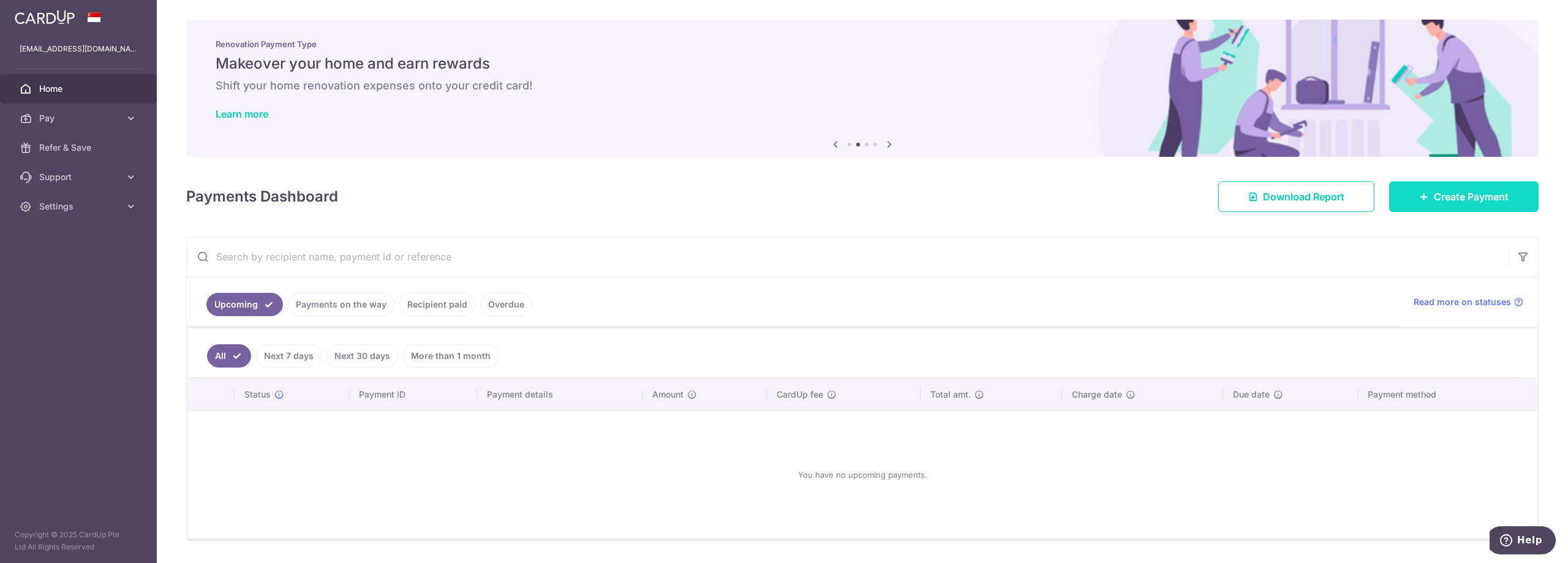
click at [1444, 189] on span "Create Payment" at bounding box center [1471, 196] width 74 height 15
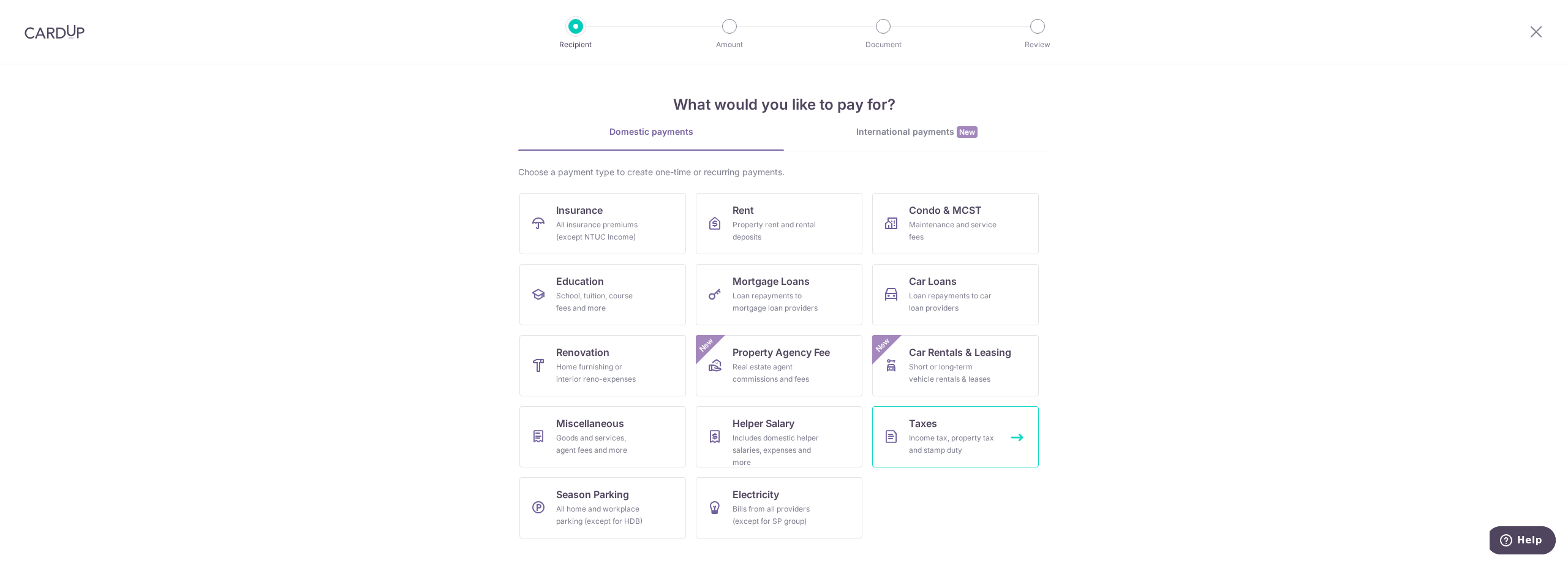
click at [927, 435] on div "Income tax, property tax and stamp duty" at bounding box center [952, 444] width 88 height 24
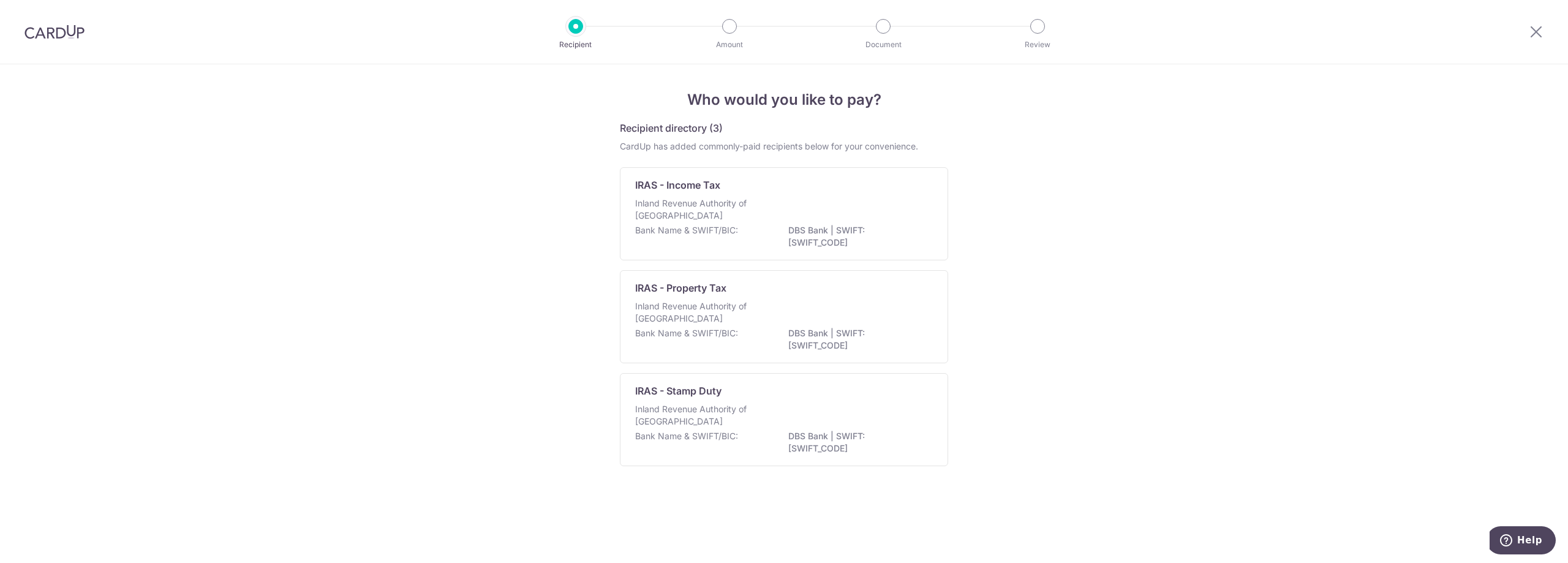
click at [696, 211] on p "Inland Revenue Authority of Singapore" at bounding box center [700, 209] width 130 height 24
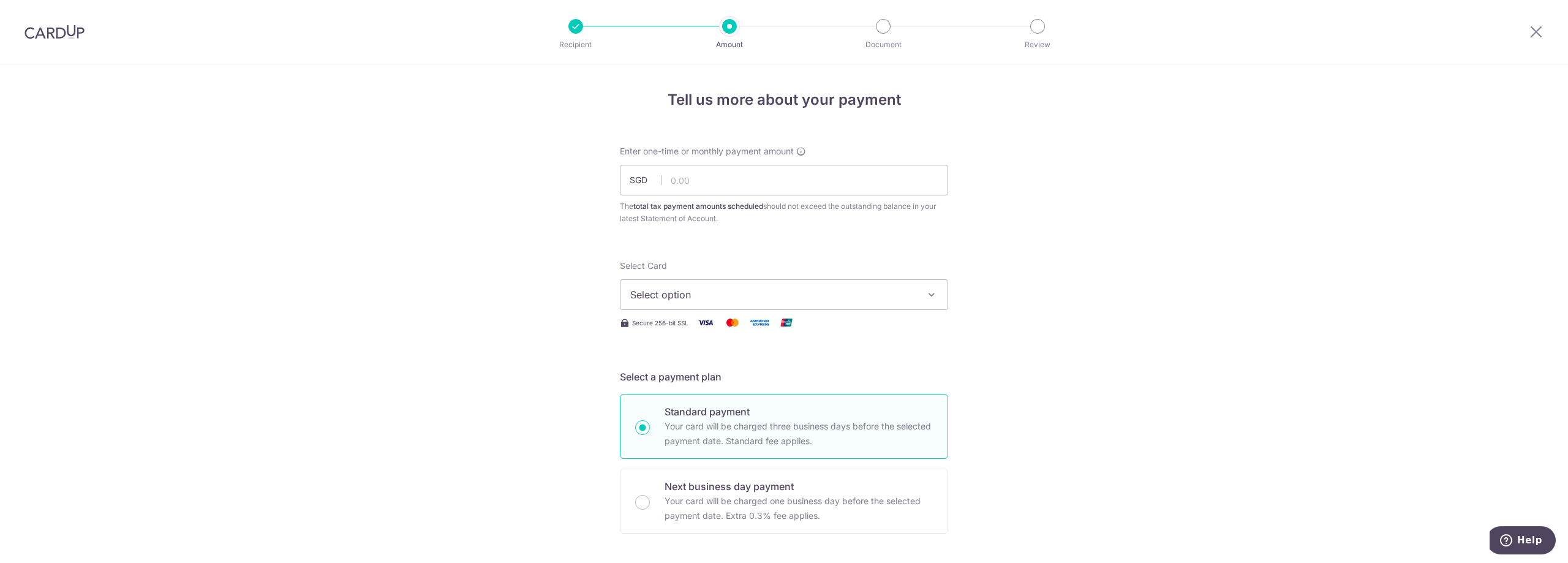
drag, startPoint x: 821, startPoint y: 284, endPoint x: 814, endPoint y: 291, distance: 9.9
click at [822, 284] on button "Select option" at bounding box center [784, 295] width 328 height 31
click at [795, 374] on link "**** 6769" at bounding box center [784, 382] width 327 height 30
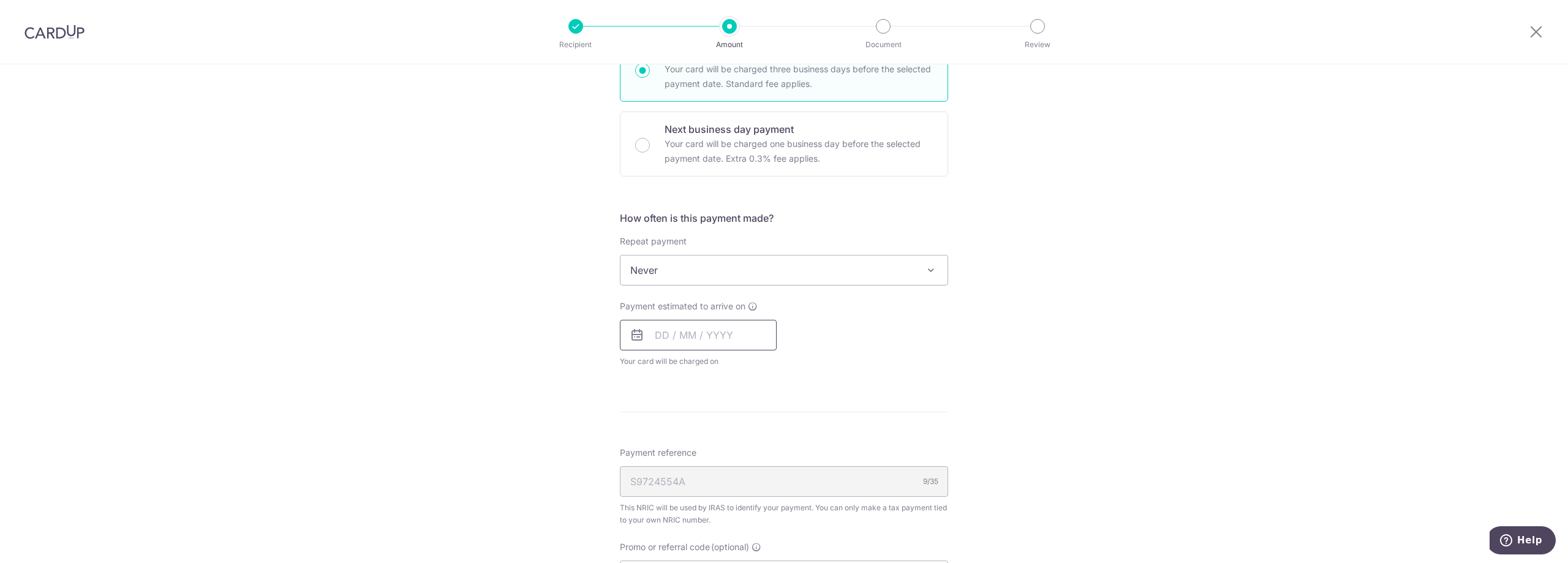
scroll to position [367, 0]
click at [725, 255] on span "Never" at bounding box center [784, 260] width 327 height 30
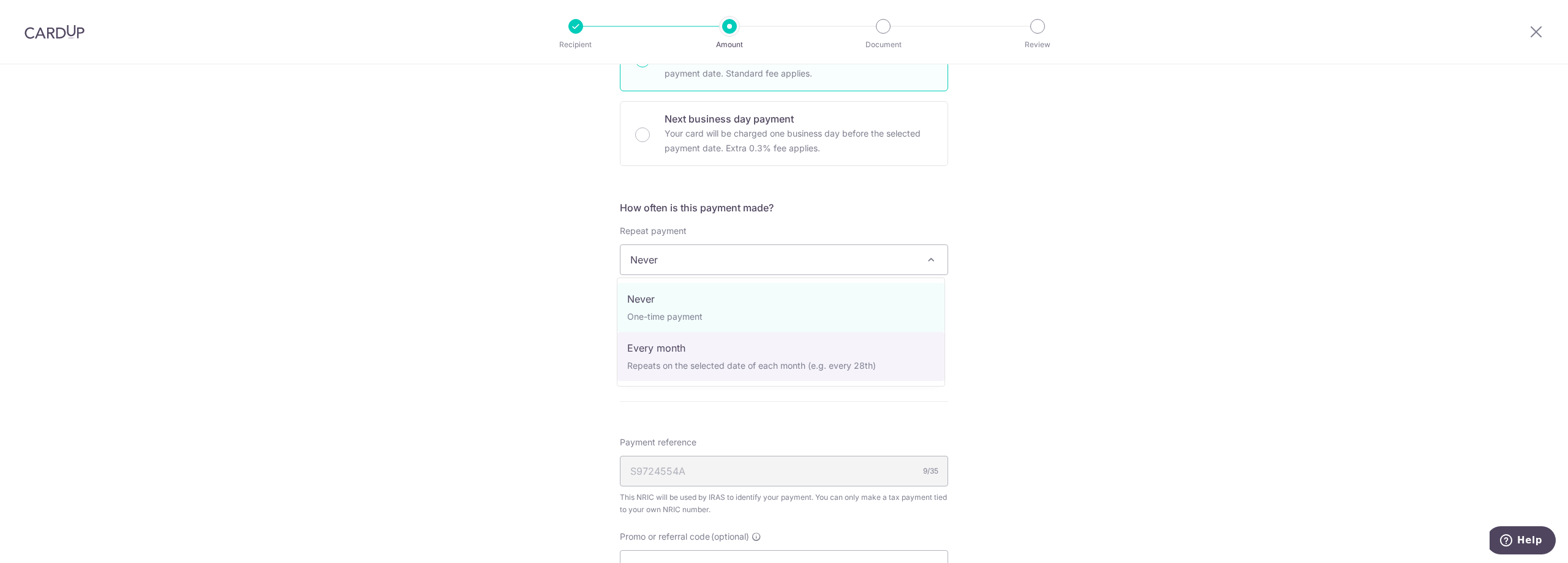
select select "3"
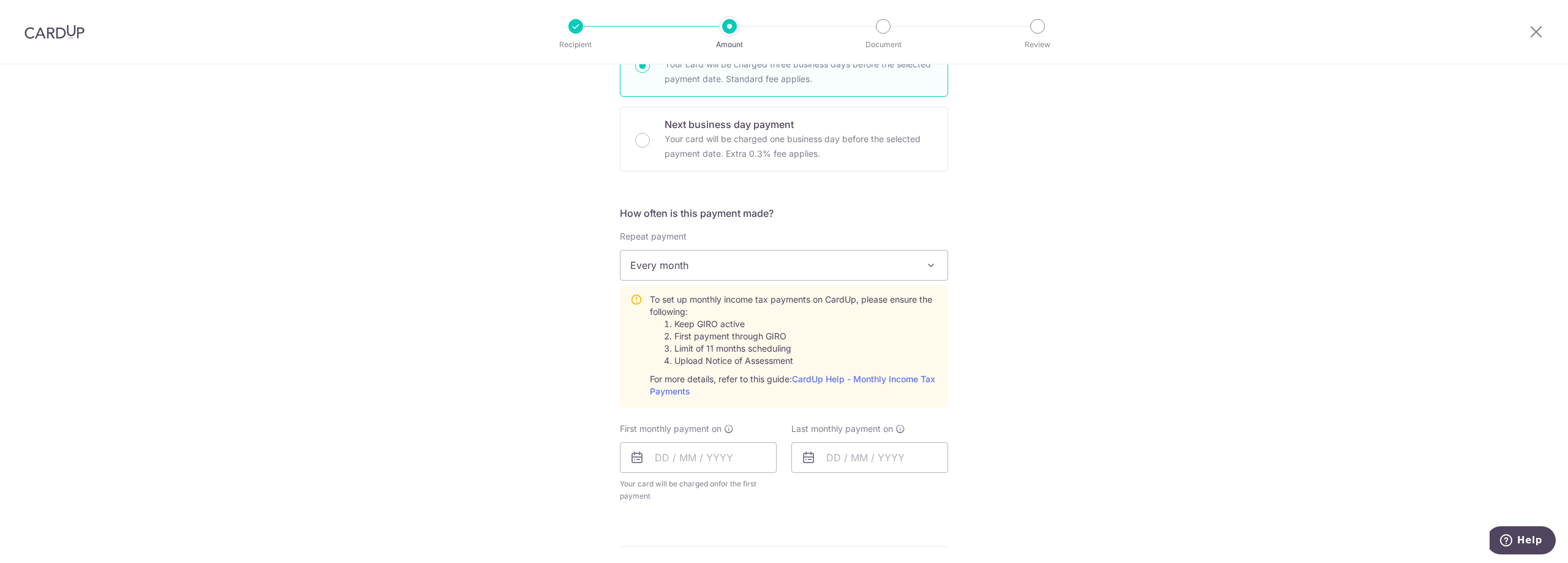
scroll to position [429, 0]
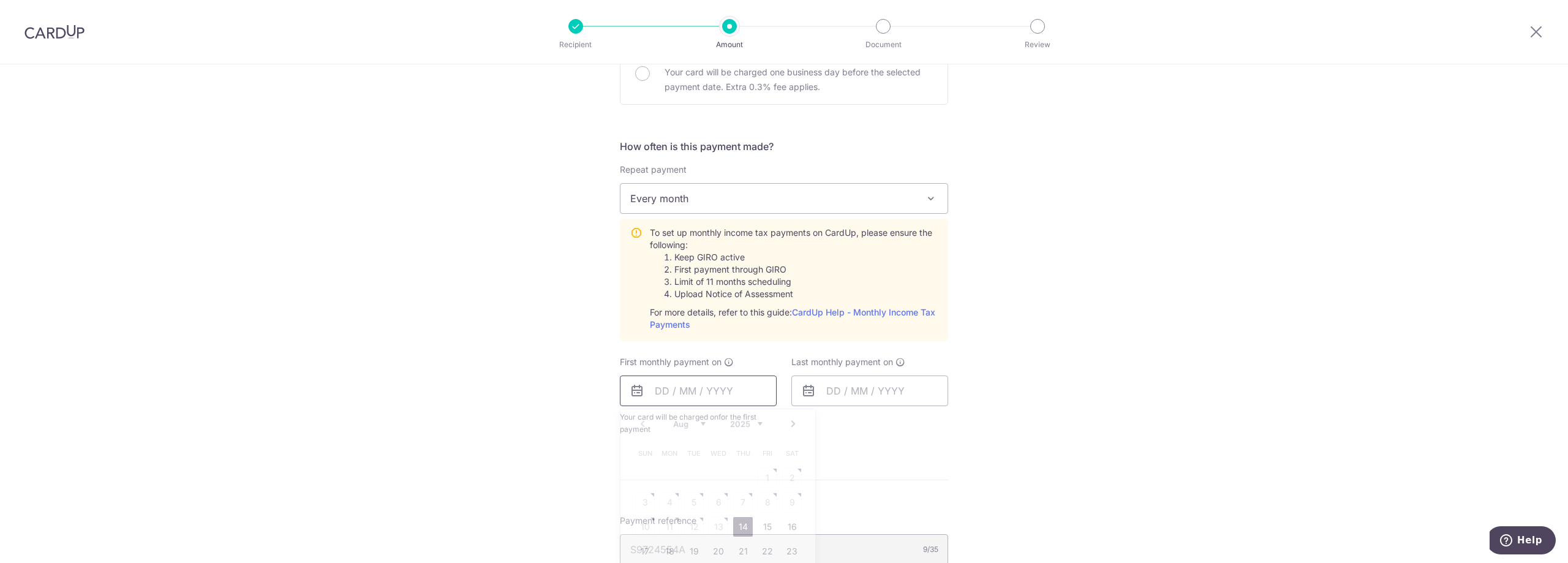
click at [682, 389] on input "text" at bounding box center [698, 391] width 157 height 31
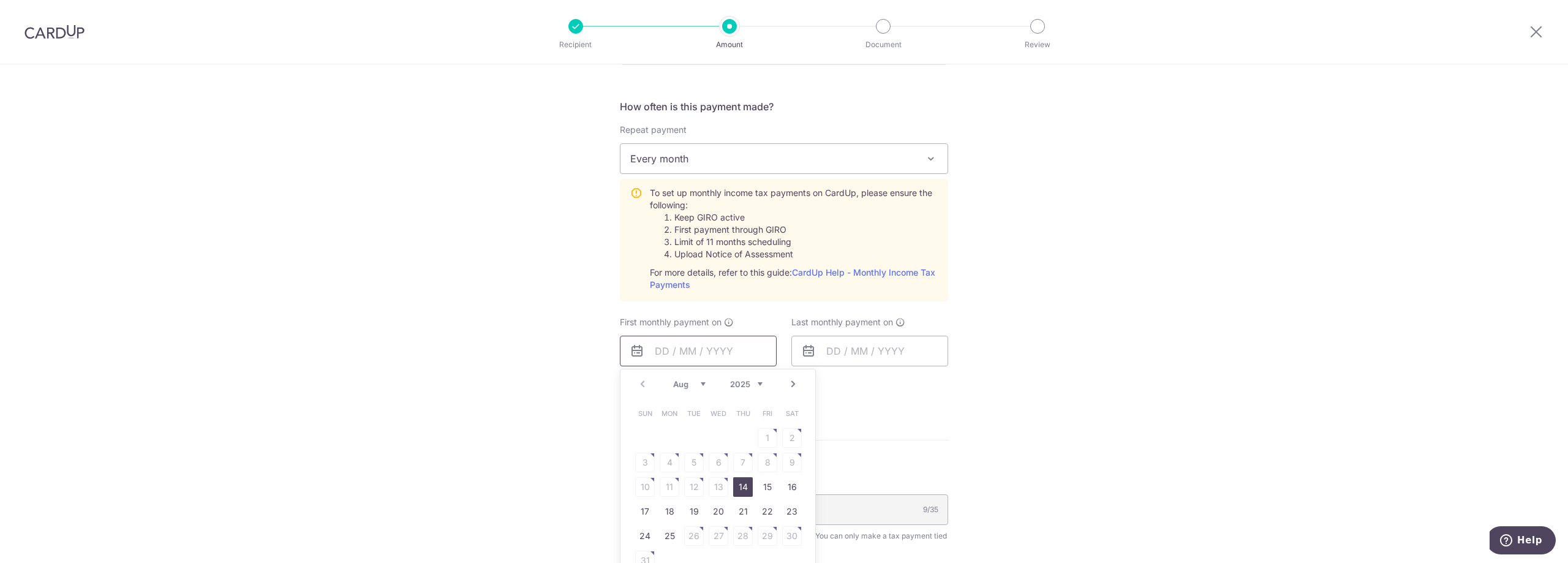
scroll to position [490, 0]
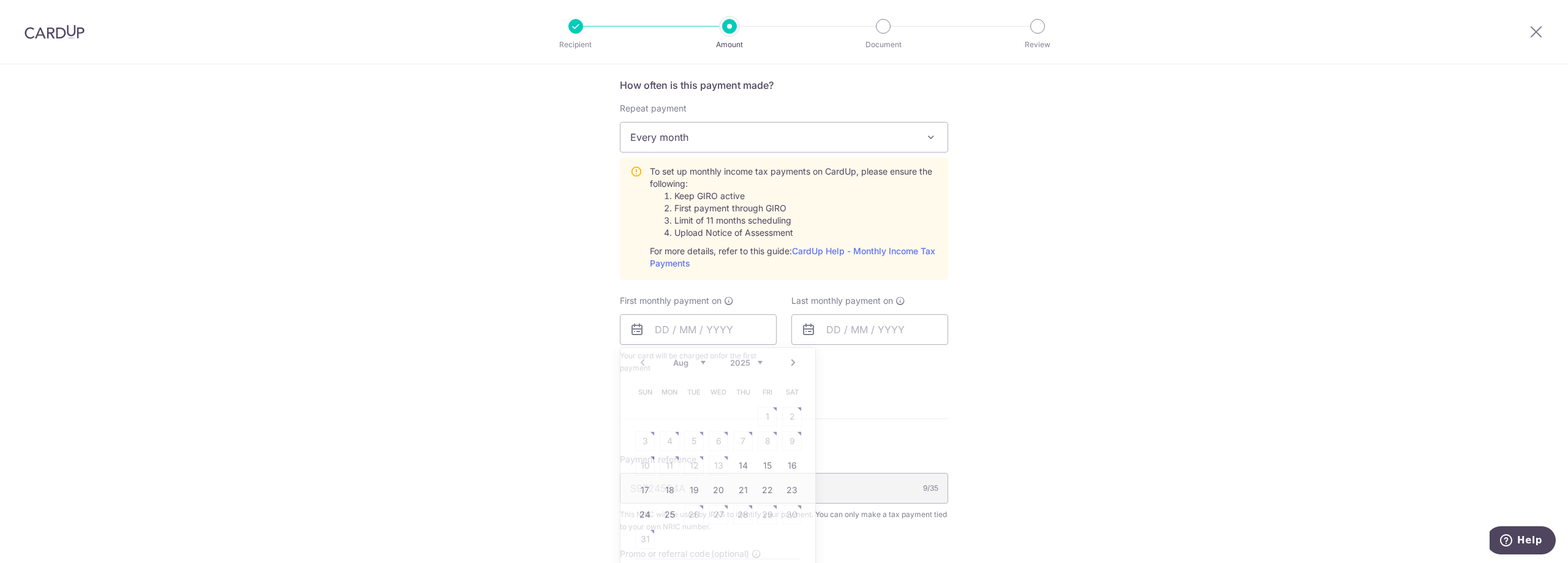
click at [823, 410] on form "Enter one-time or monthly payment amount SGD The total tax payment amounts sche…" at bounding box center [784, 225] width 328 height 1139
click at [737, 336] on input "text" at bounding box center [698, 329] width 157 height 31
click at [739, 471] on link "14" at bounding box center [743, 465] width 20 height 20
type input "[DATE]"
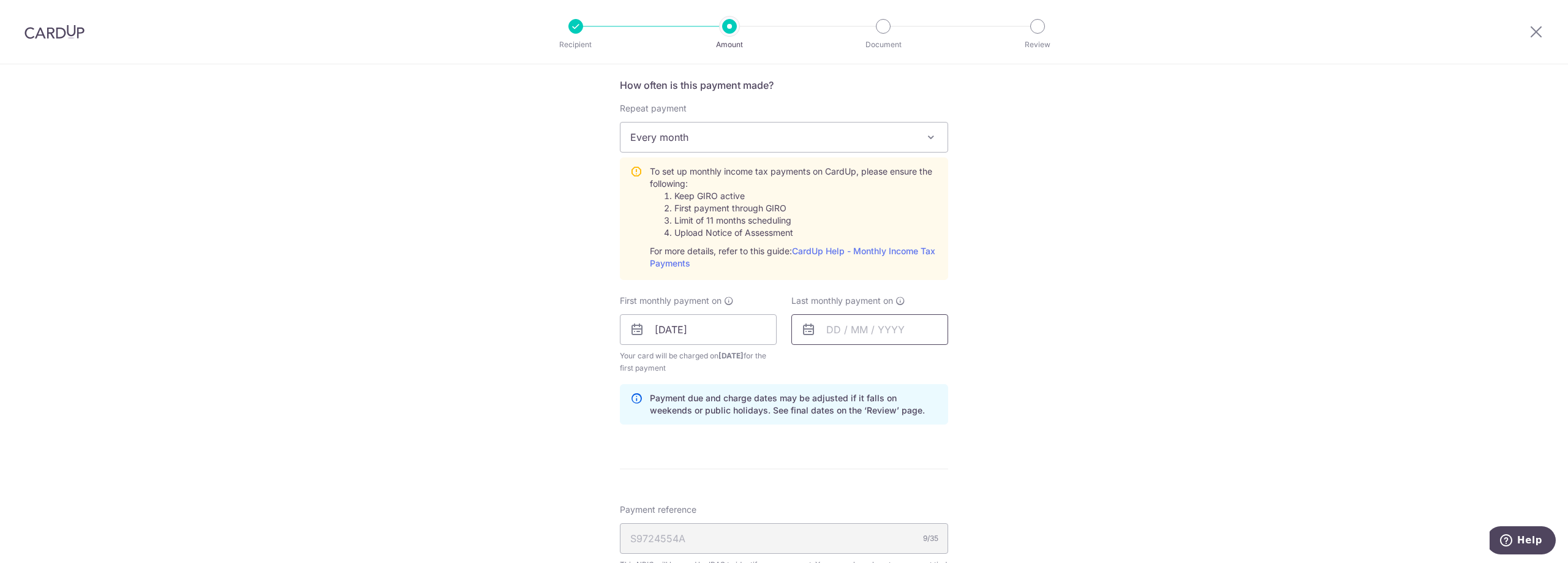
click at [831, 342] on input "text" at bounding box center [870, 329] width 157 height 31
click at [957, 359] on link "Next" at bounding box center [964, 362] width 15 height 15
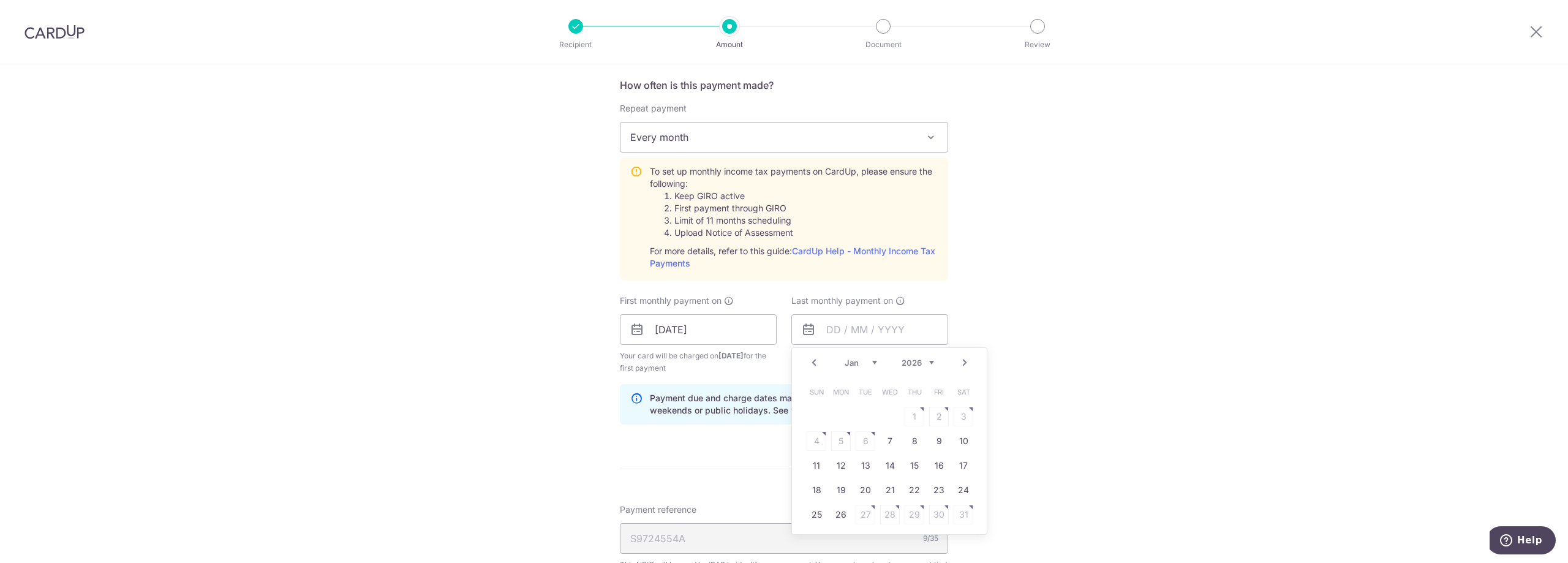
click at [957, 359] on link "Next" at bounding box center [964, 362] width 15 height 15
click at [807, 361] on link "Prev" at bounding box center [814, 362] width 15 height 15
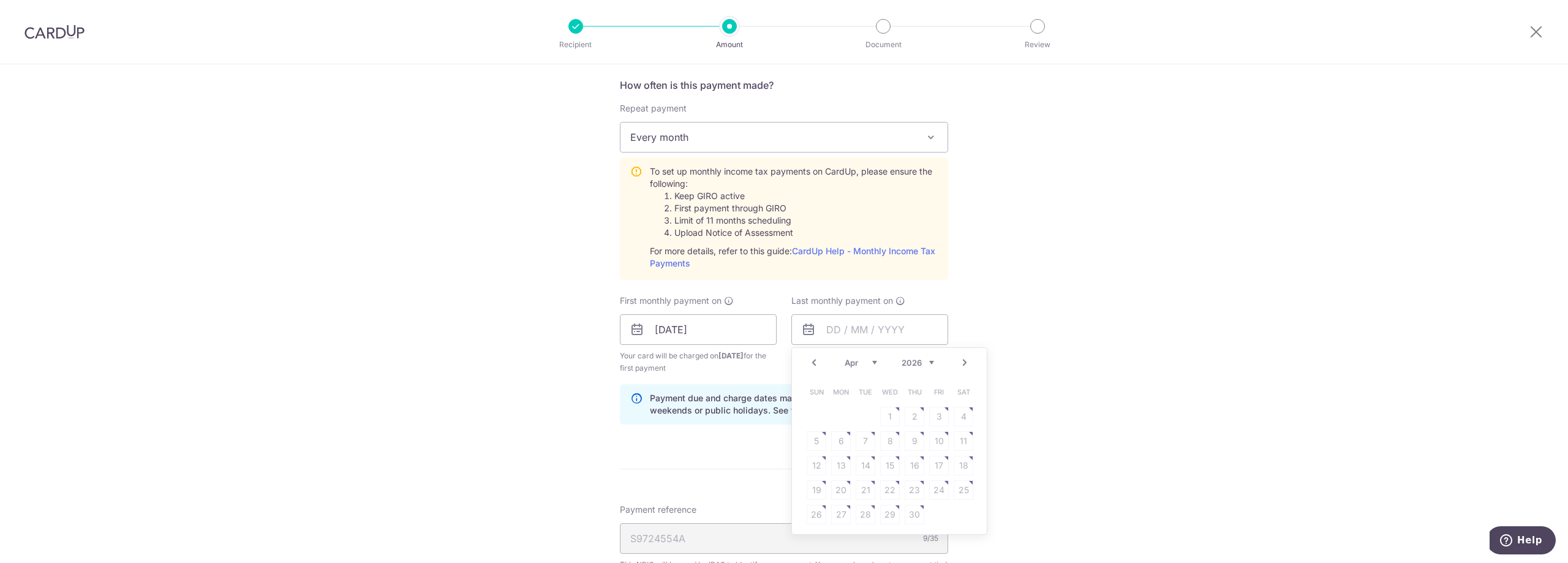
click at [956, 371] on div "Prev Next Jan Feb Mar Apr May Jun Jul Aug Sep 2025 2026" at bounding box center [889, 363] width 194 height 30
click at [958, 367] on link "Next" at bounding box center [964, 362] width 15 height 15
click at [958, 367] on link "Next" at bounding box center [964, 362] width 15 height 15
click at [807, 361] on link "Prev" at bounding box center [814, 362] width 15 height 15
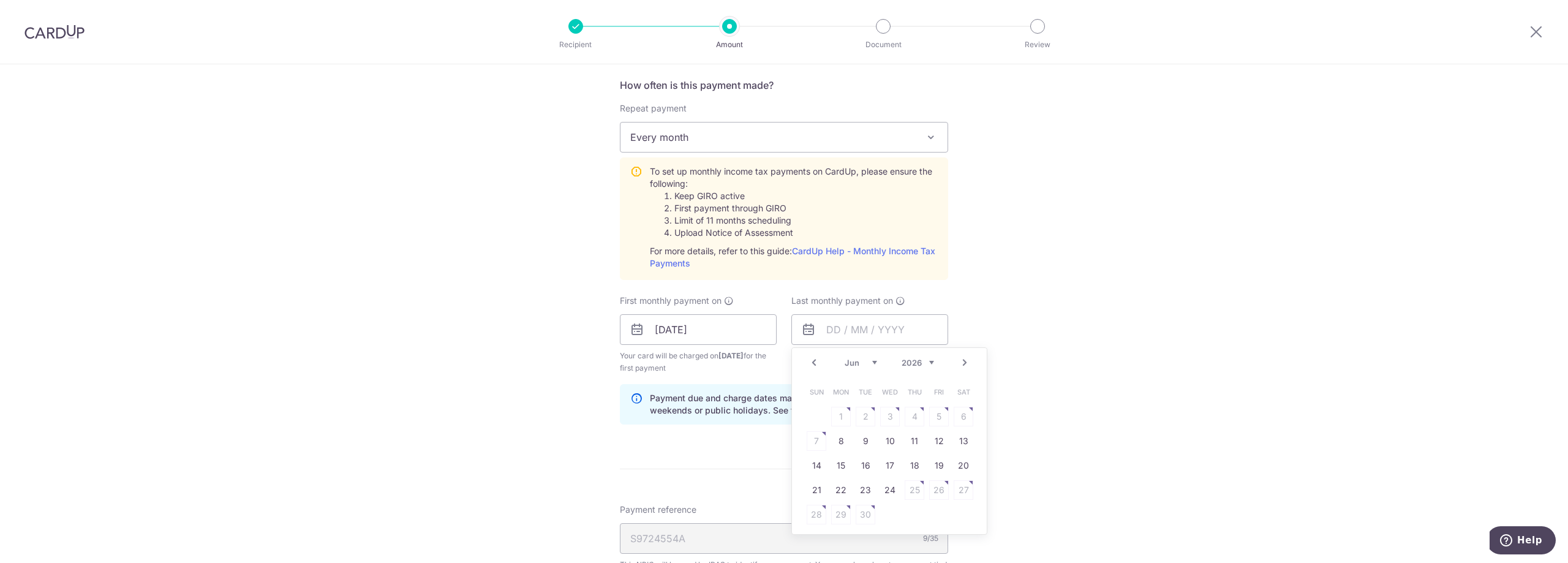
click at [807, 361] on link "Prev" at bounding box center [814, 362] width 15 height 15
click at [961, 360] on link "Next" at bounding box center [964, 362] width 15 height 15
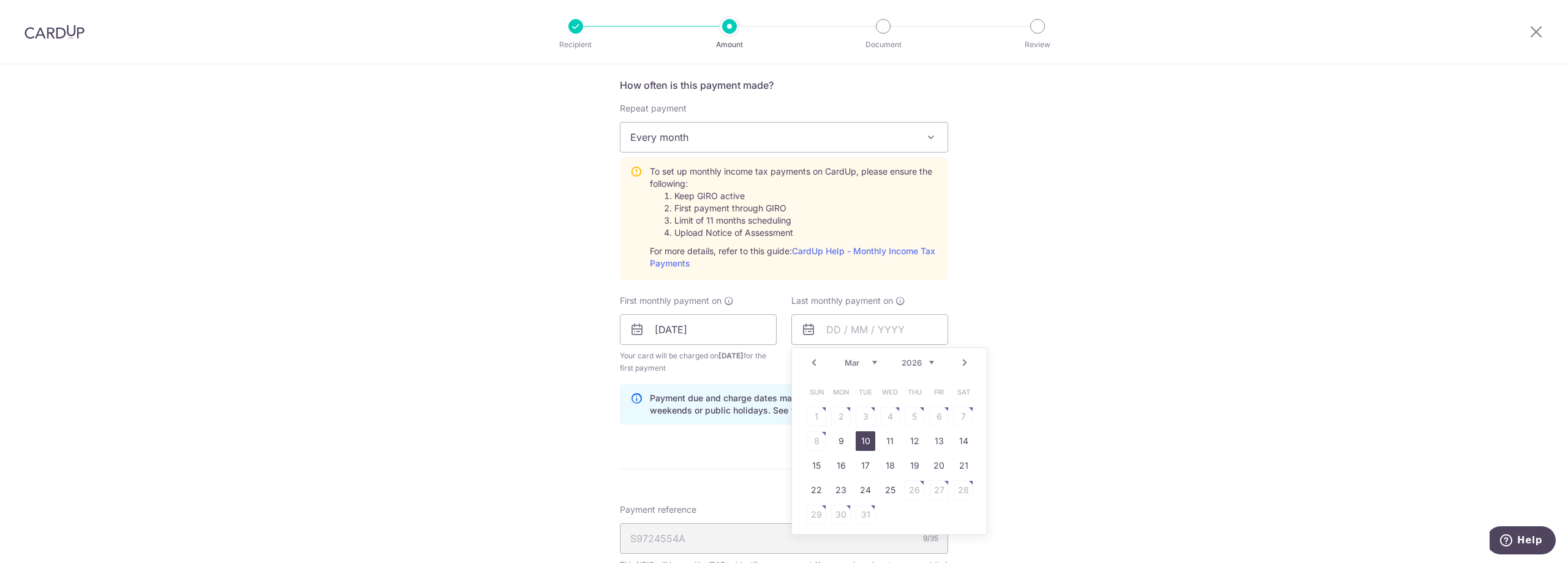
click at [869, 450] on link "10" at bounding box center [865, 441] width 20 height 20
type input "[DATE]"
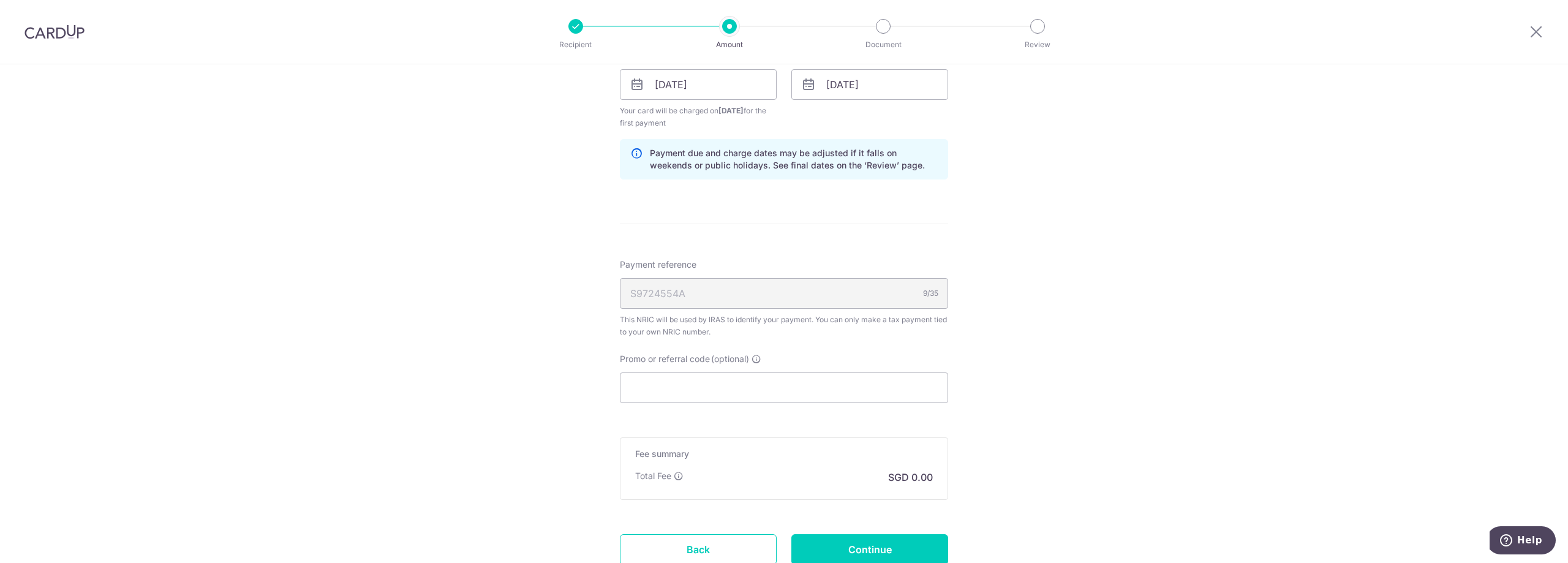
scroll to position [796, 0]
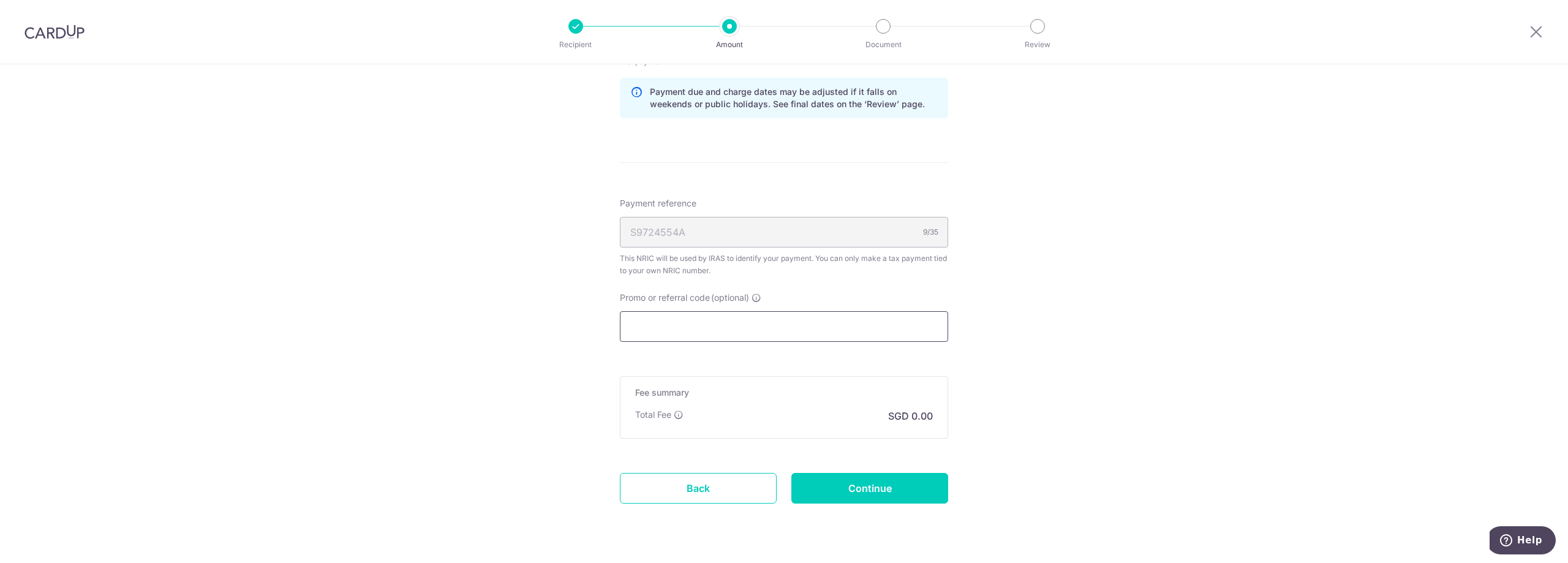
click at [779, 316] on input "Promo or referral code (optional)" at bounding box center [784, 327] width 328 height 31
paste input "VTAX25R"
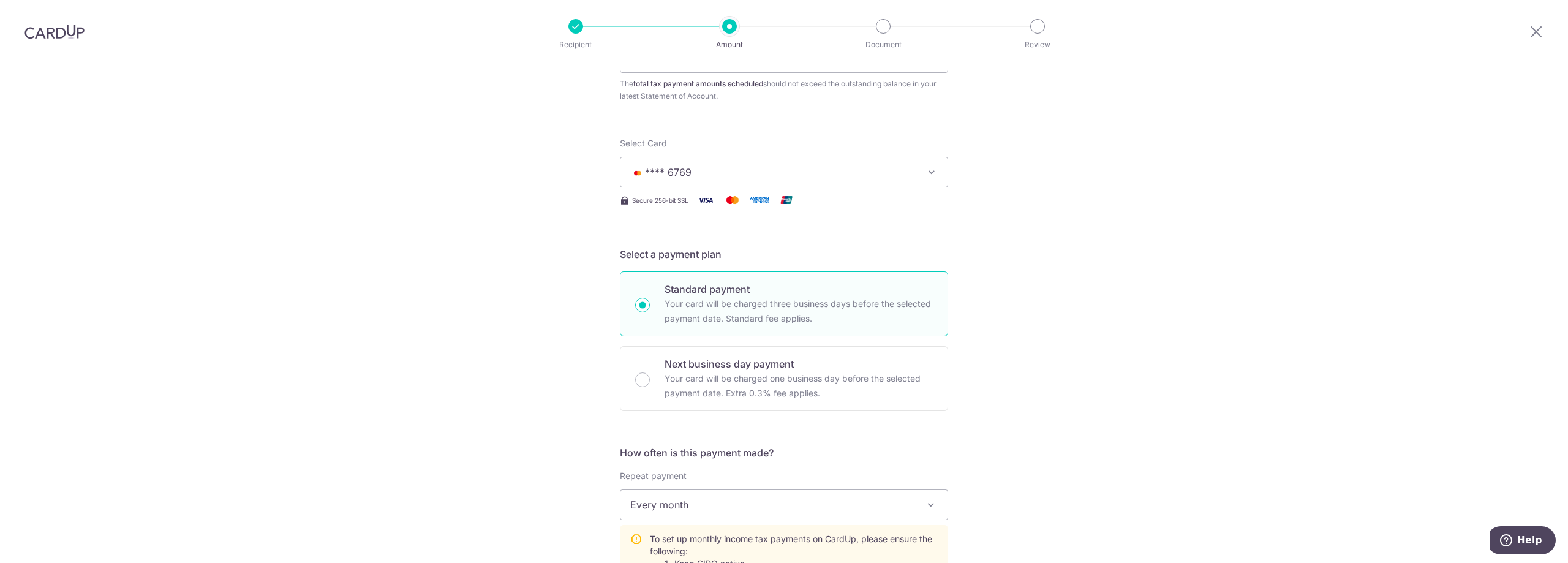
scroll to position [0, 0]
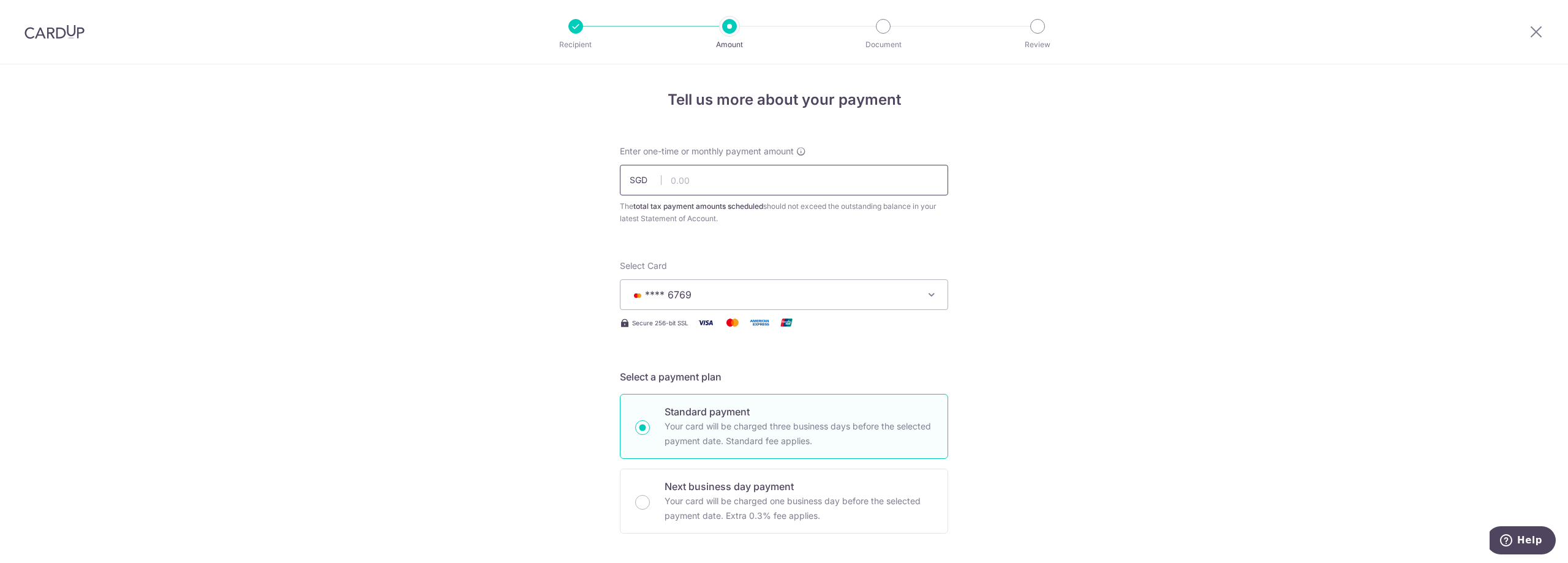
type input "VTAX25R"
click at [730, 182] on input "text" at bounding box center [784, 180] width 328 height 31
click at [949, 209] on div "Enter one-time or monthly payment amount SGD The total tax payment amounts sche…" at bounding box center [784, 185] width 343 height 80
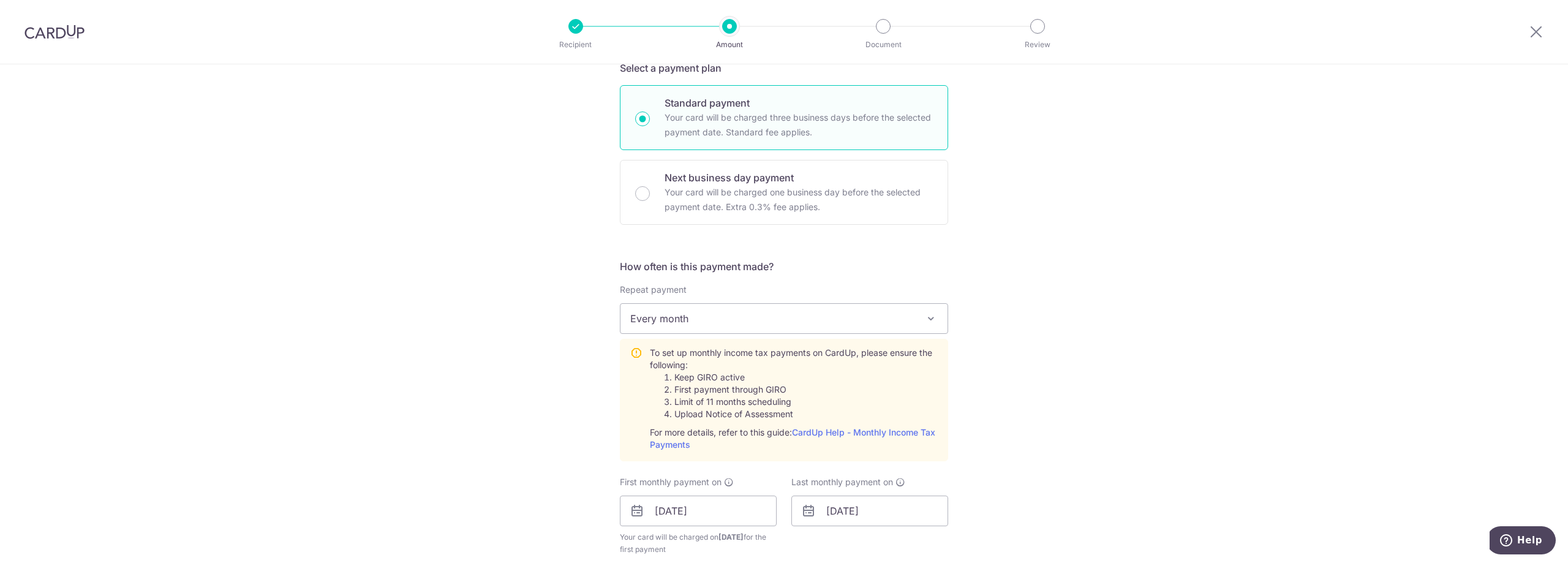
scroll to position [367, 0]
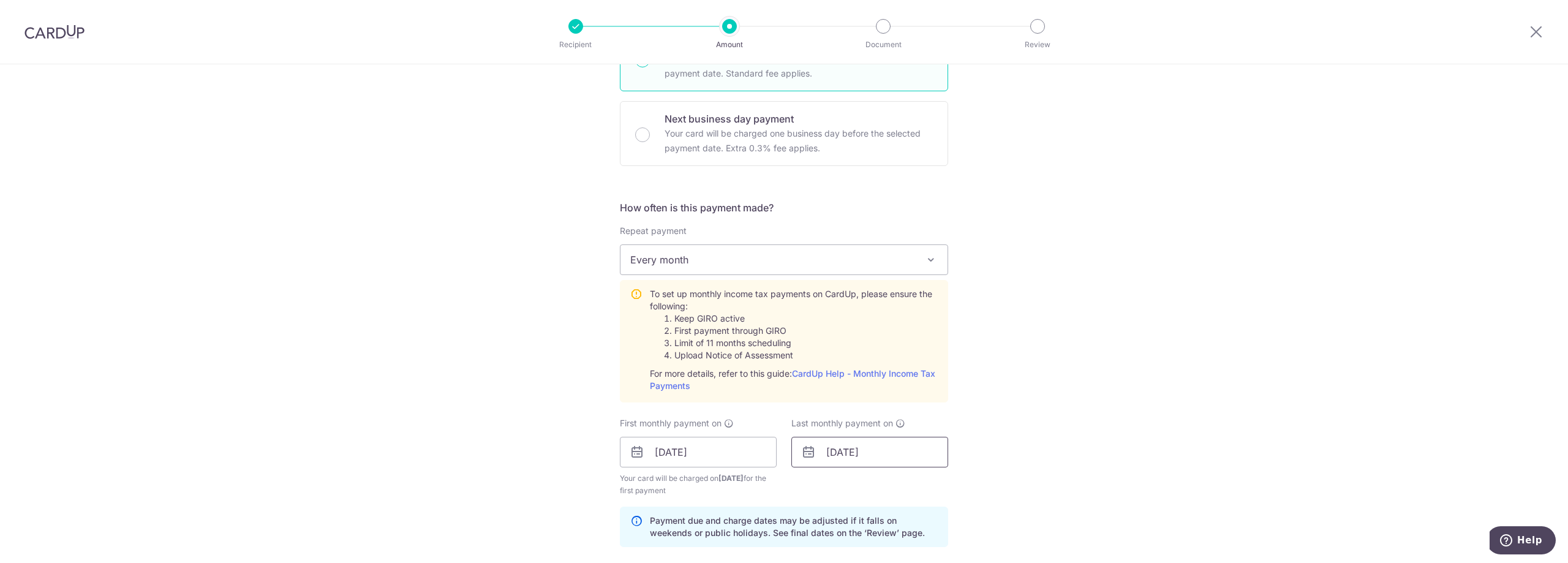
click at [895, 464] on input "[DATE]" at bounding box center [870, 452] width 157 height 31
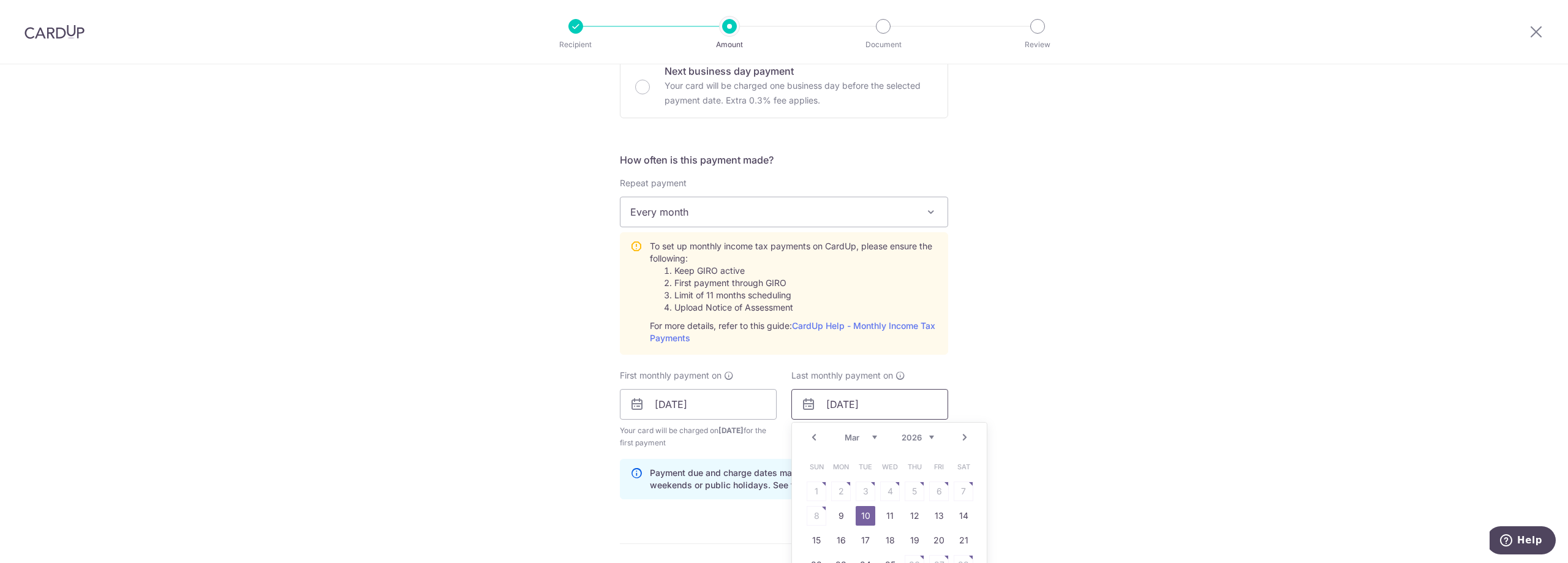
scroll to position [490, 0]
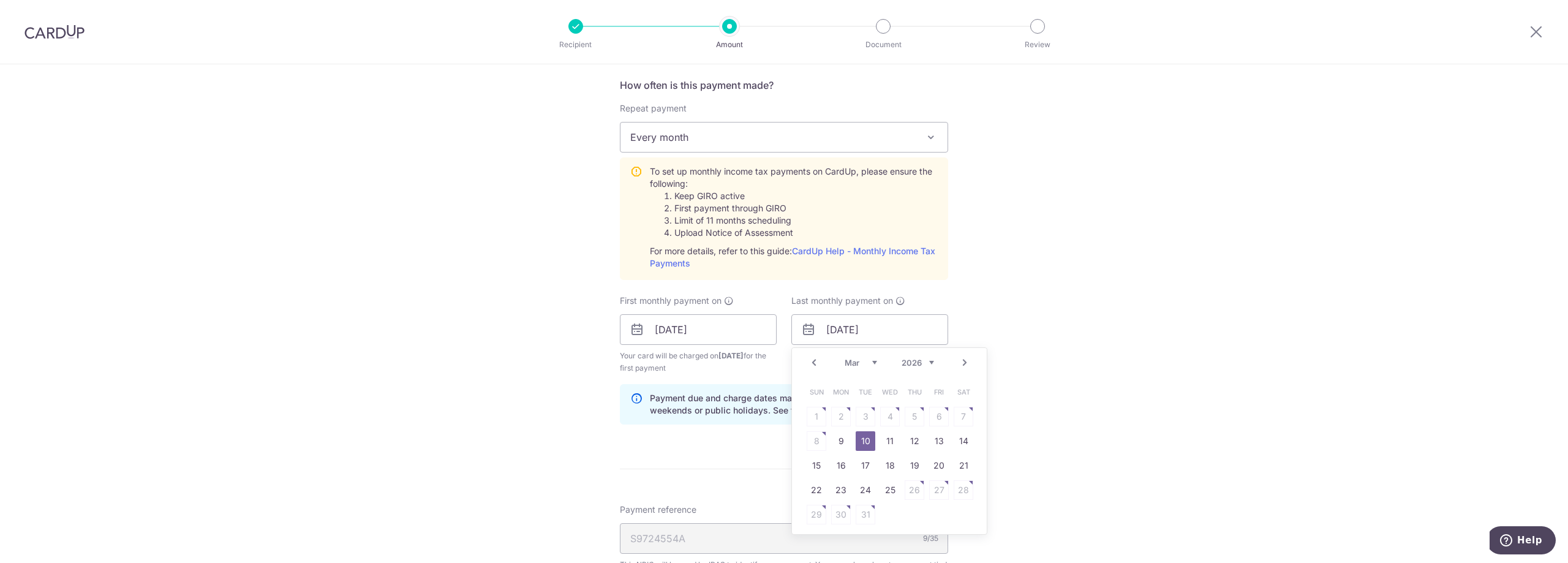
click at [970, 360] on div "Prev Next Jan Feb Mar Apr May Jun Jul Aug Sep 2025 2026" at bounding box center [889, 363] width 194 height 30
click at [958, 358] on link "Next" at bounding box center [964, 362] width 15 height 15
click at [961, 358] on link "Next" at bounding box center [964, 362] width 15 height 15
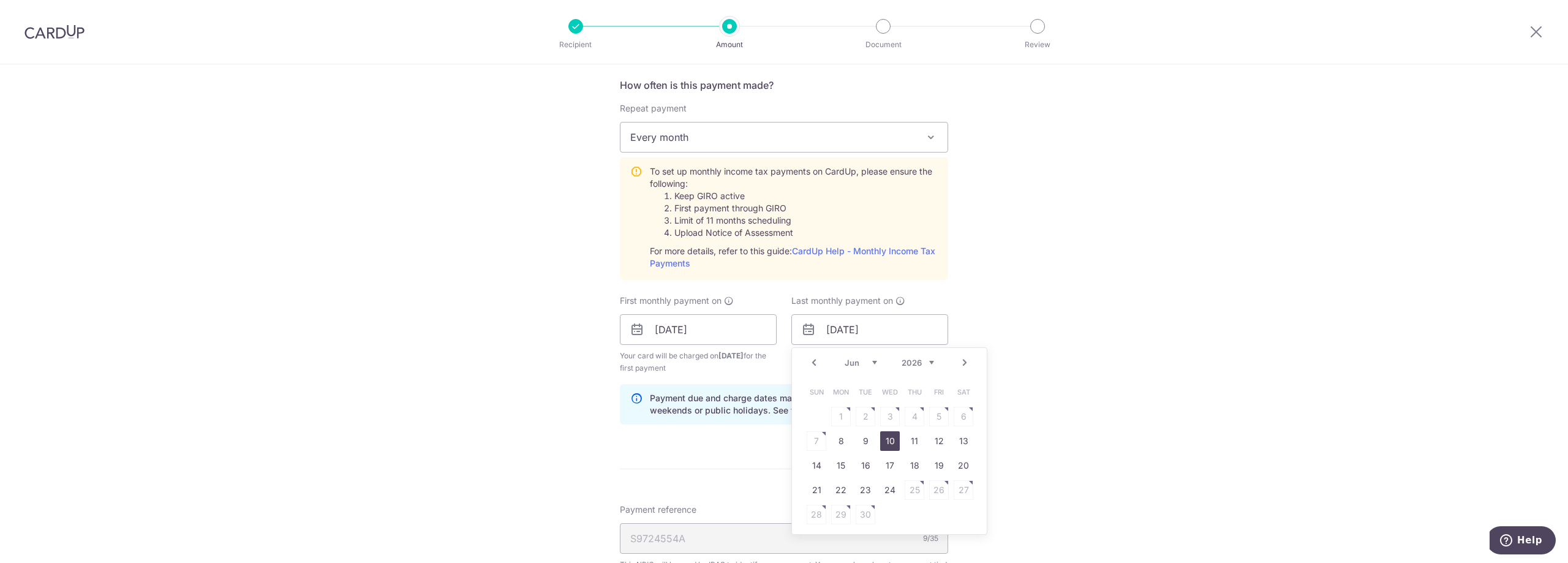
click at [886, 437] on link "10" at bounding box center [890, 441] width 20 height 20
type input "10/06/2026"
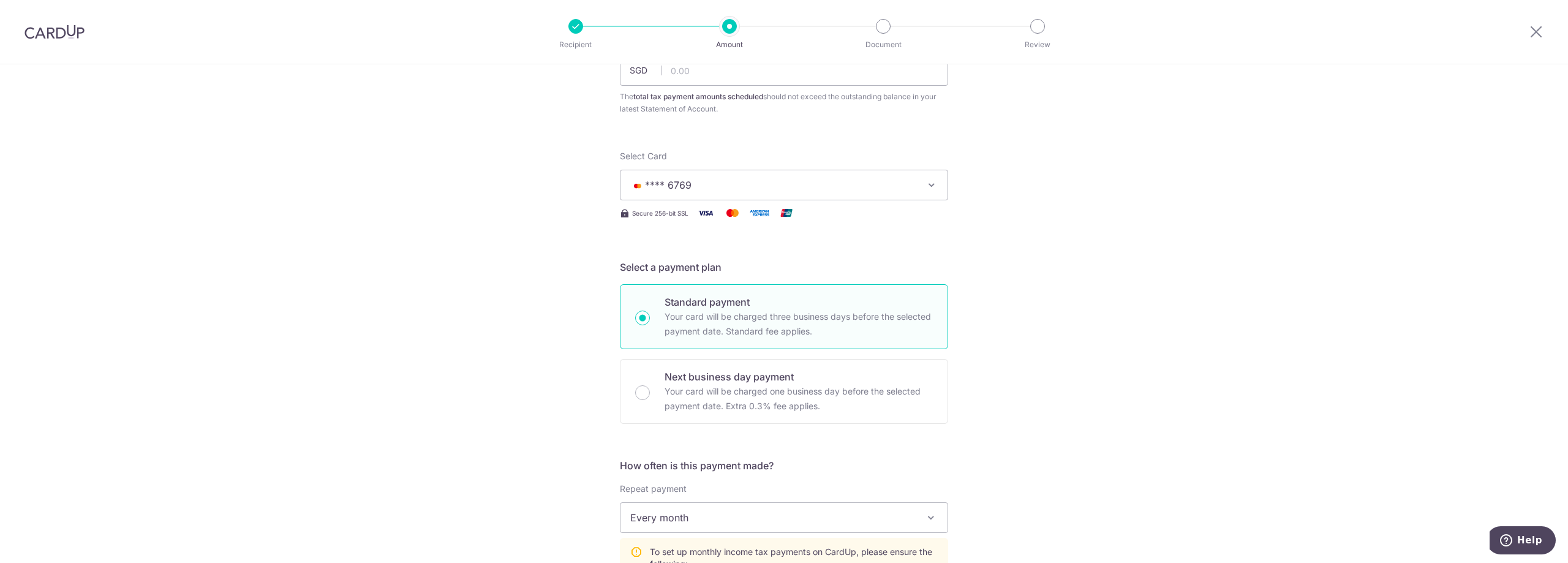
scroll to position [0, 0]
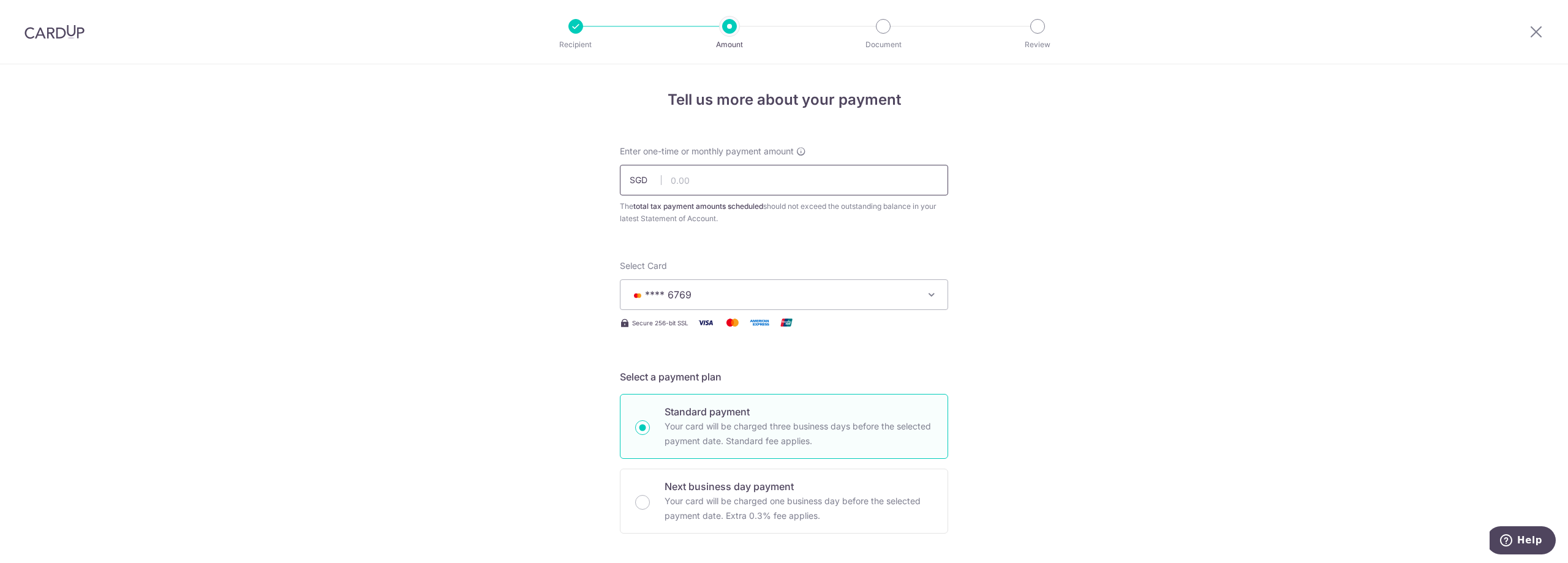
click at [922, 177] on input "text" at bounding box center [784, 180] width 328 height 31
drag, startPoint x: 918, startPoint y: 176, endPoint x: 929, endPoint y: 168, distance: 13.6
click at [918, 176] on input "text" at bounding box center [784, 180] width 328 height 31
paste input "310.85"
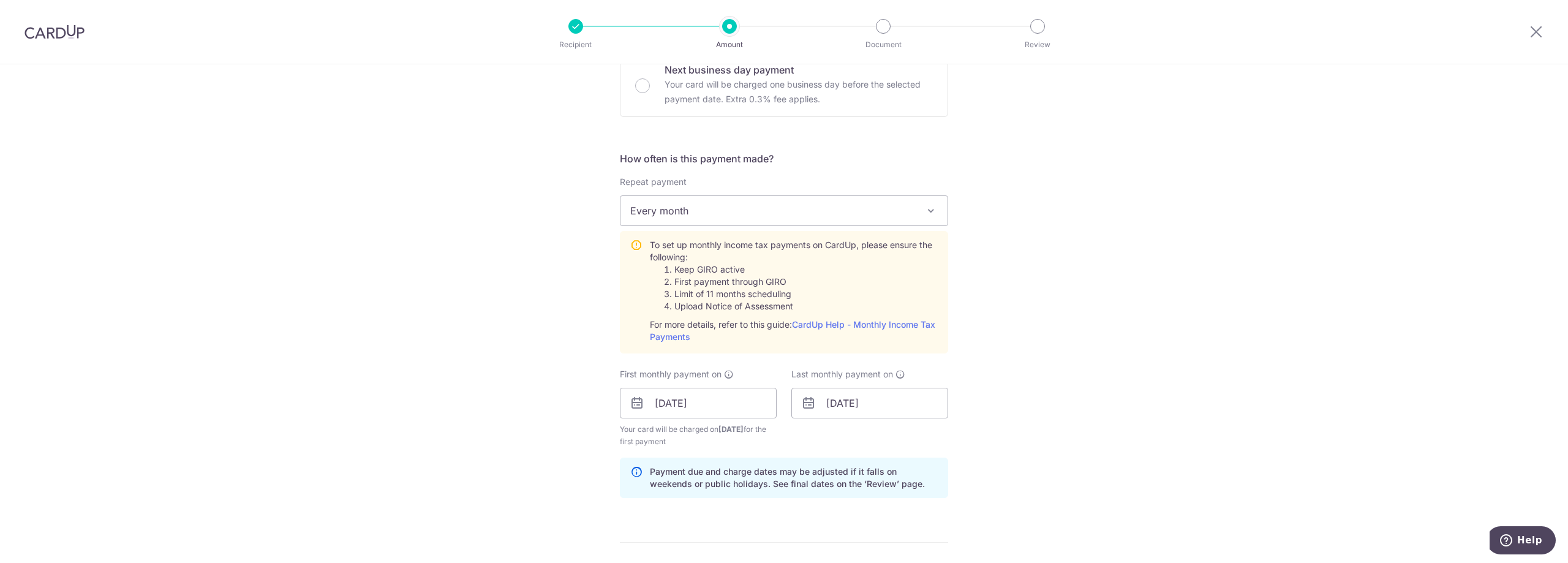
scroll to position [429, 0]
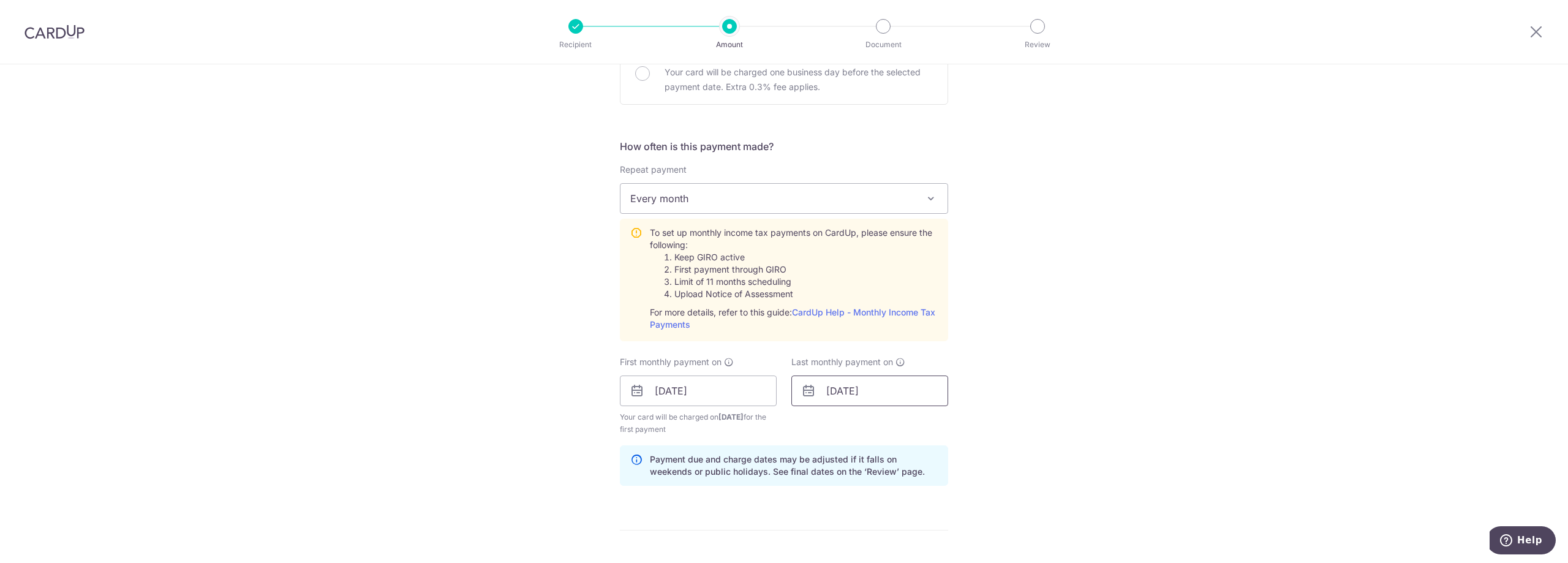
type input "310.85"
click at [877, 381] on input "10/06/2026" at bounding box center [870, 391] width 157 height 31
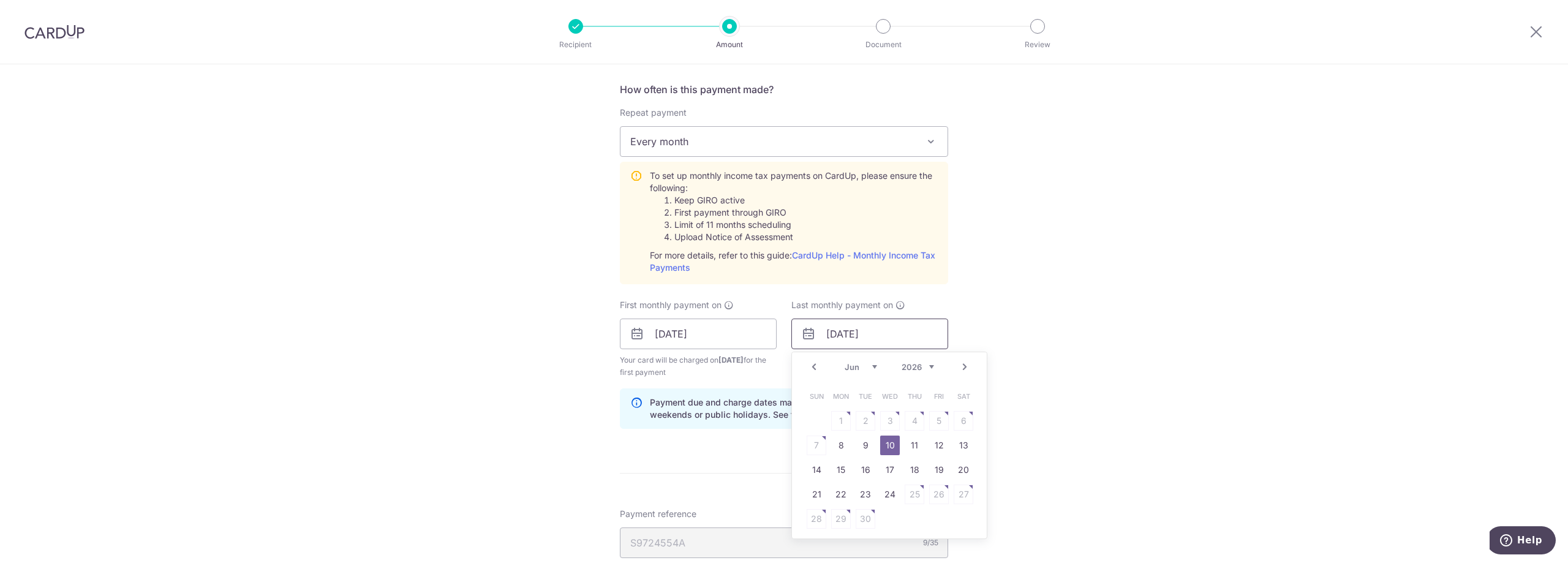
scroll to position [551, 0]
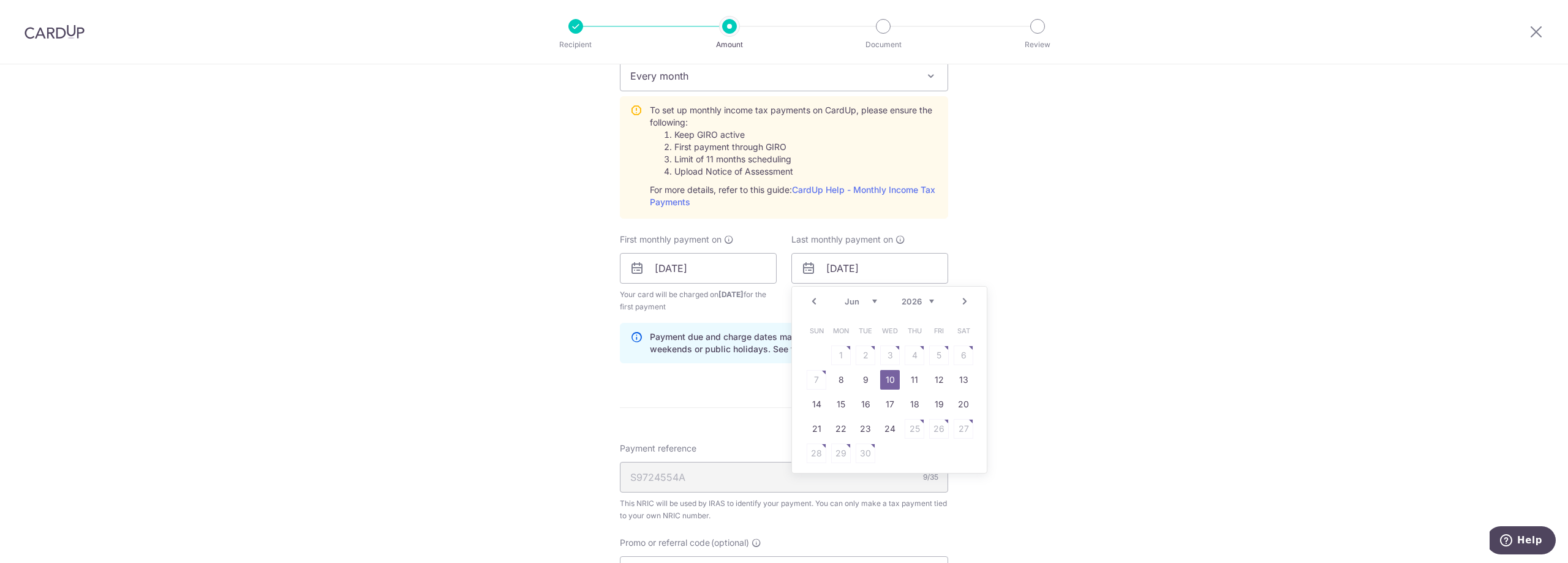
click at [813, 299] on link "Prev" at bounding box center [814, 301] width 15 height 15
click at [814, 299] on link "Prev" at bounding box center [814, 301] width 15 height 15
click at [968, 300] on link "Next" at bounding box center [964, 301] width 15 height 15
click at [807, 305] on link "Prev" at bounding box center [814, 301] width 15 height 15
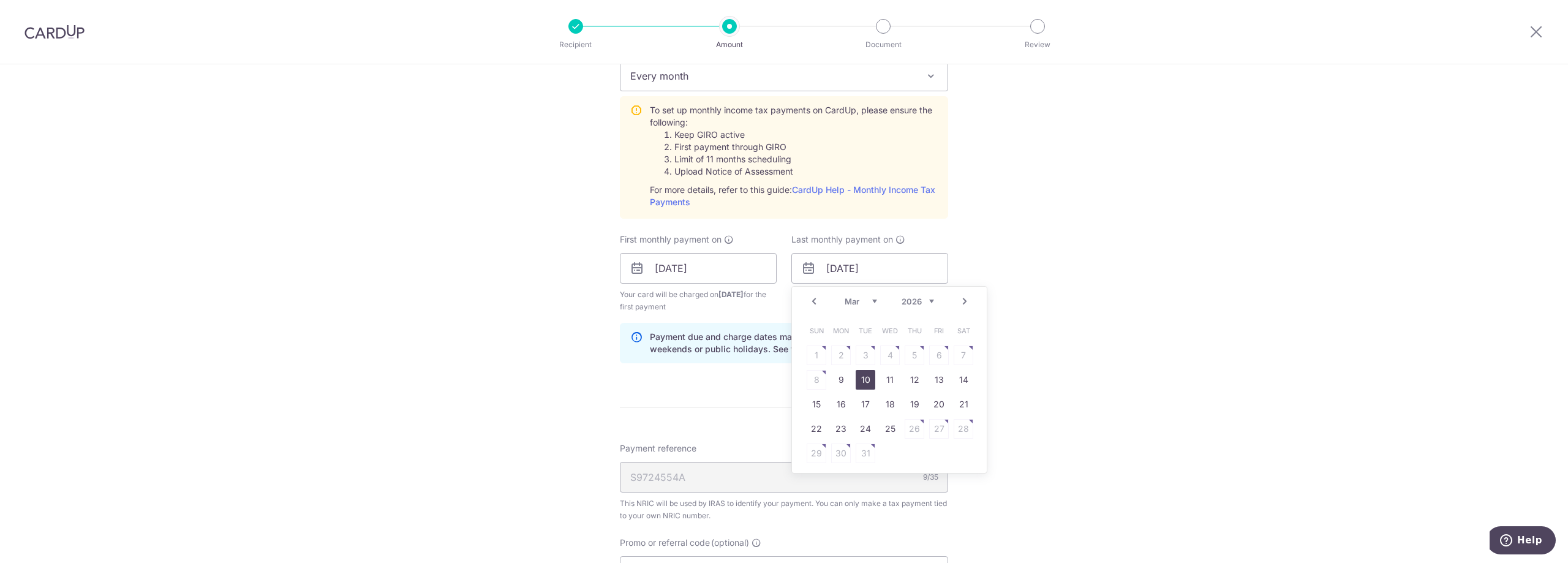
click at [859, 381] on link "10" at bounding box center [865, 379] width 20 height 20
type input "[DATE]"
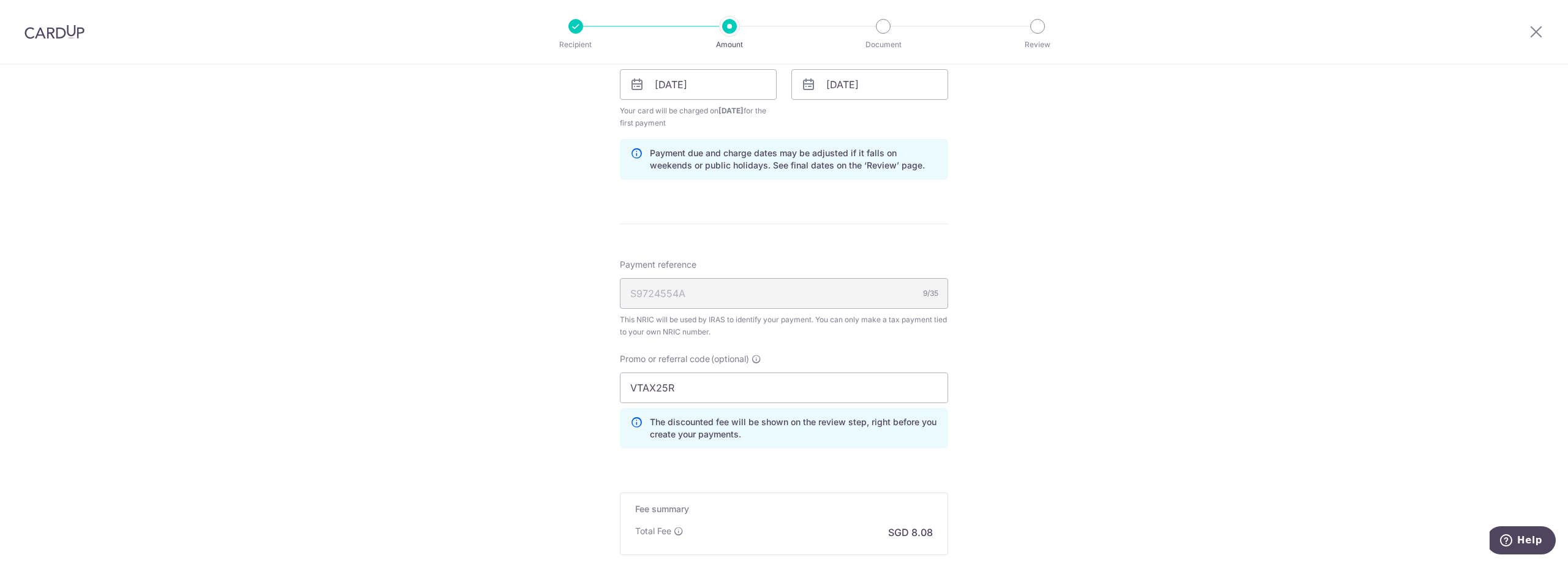
scroll to position [884, 0]
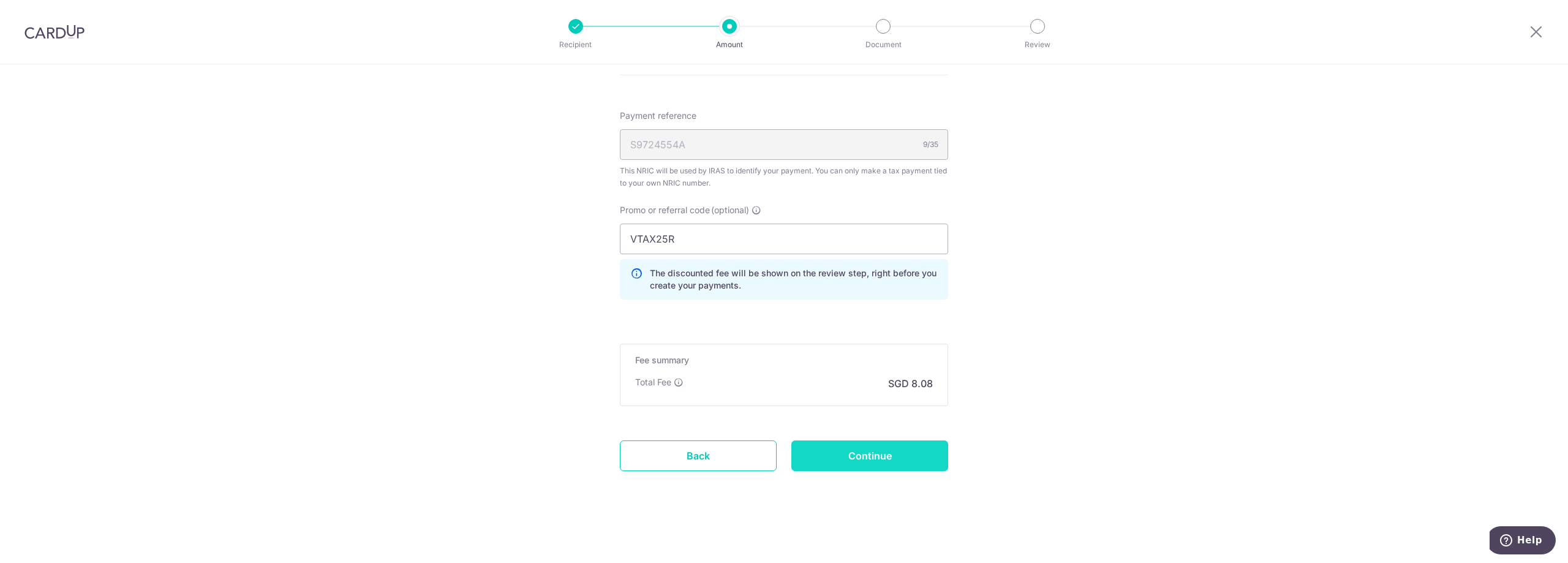
click at [860, 451] on input "Continue" at bounding box center [870, 456] width 157 height 31
type input "Create Schedule"
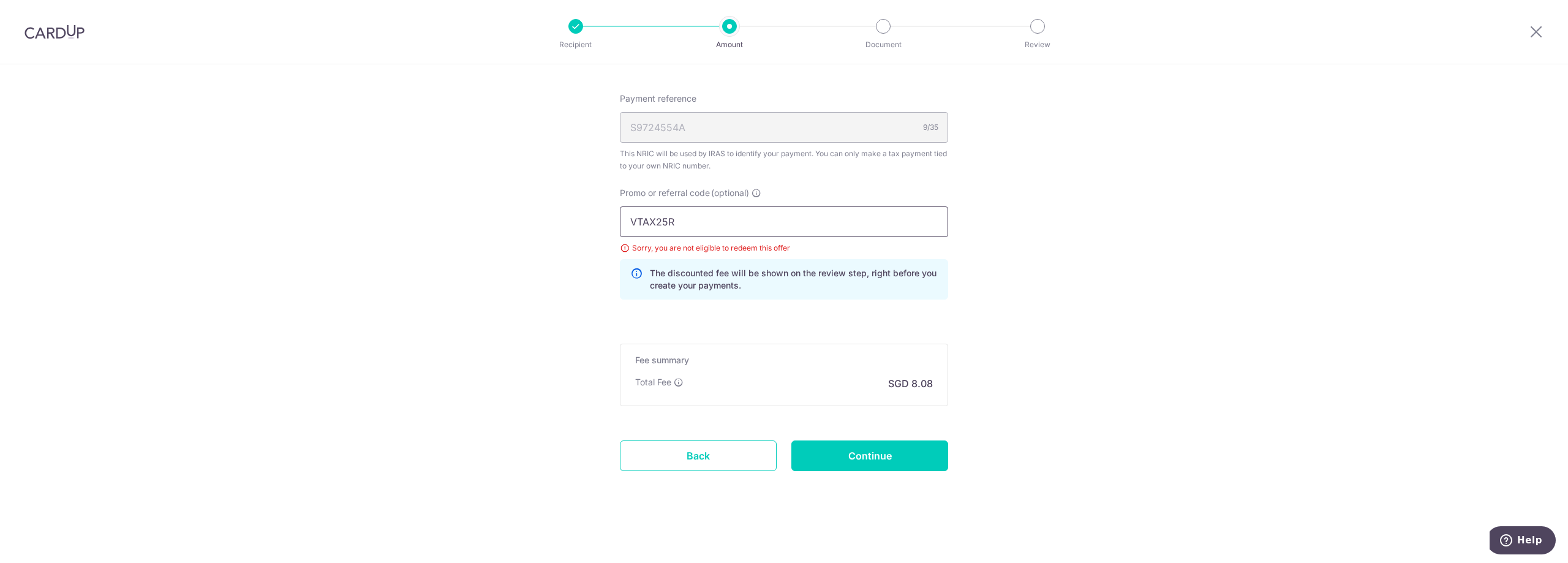
click at [651, 225] on input "VTAX25R" at bounding box center [784, 222] width 328 height 31
